Goal: Task Accomplishment & Management: Complete application form

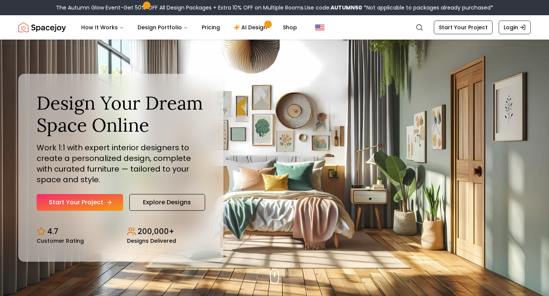
click at [88, 201] on link "Start Your Project" at bounding box center [80, 202] width 86 height 17
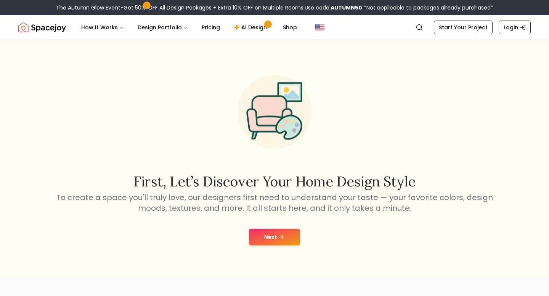
click at [257, 242] on button "Next" at bounding box center [274, 237] width 51 height 17
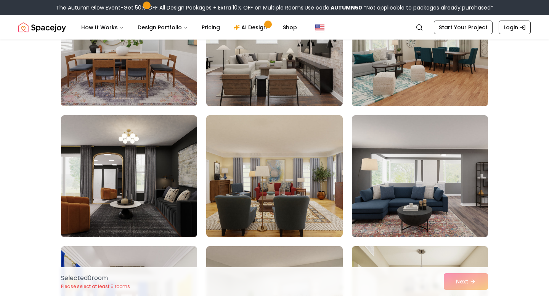
scroll to position [515, 0]
